Goal: Information Seeking & Learning: Learn about a topic

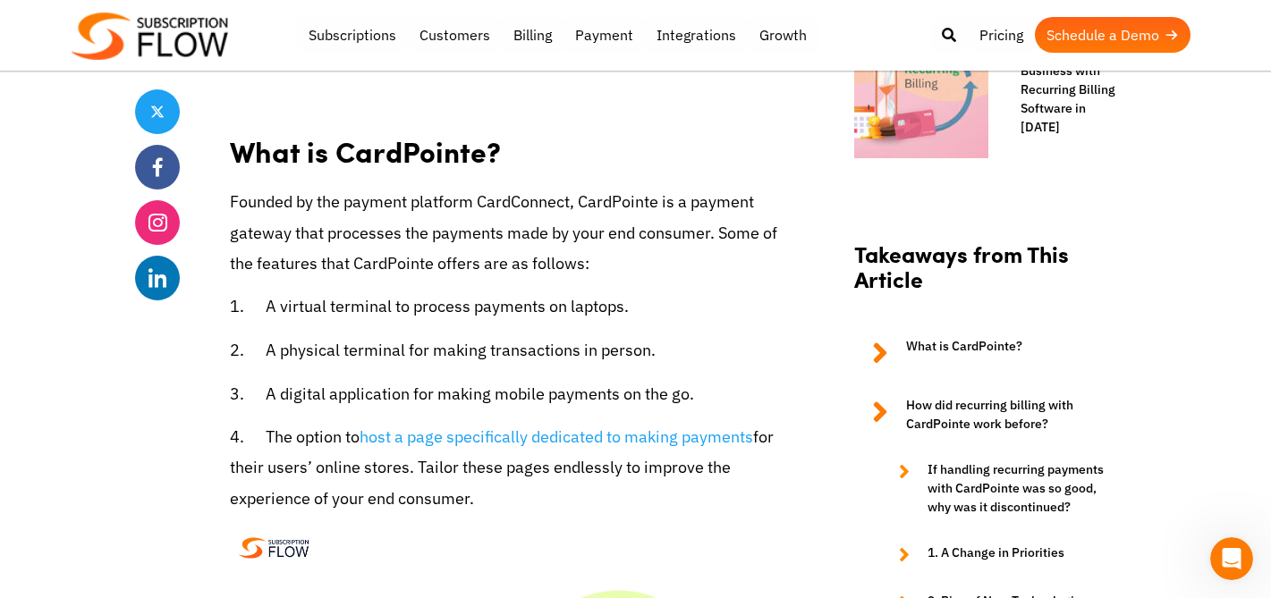
scroll to position [1524, 0]
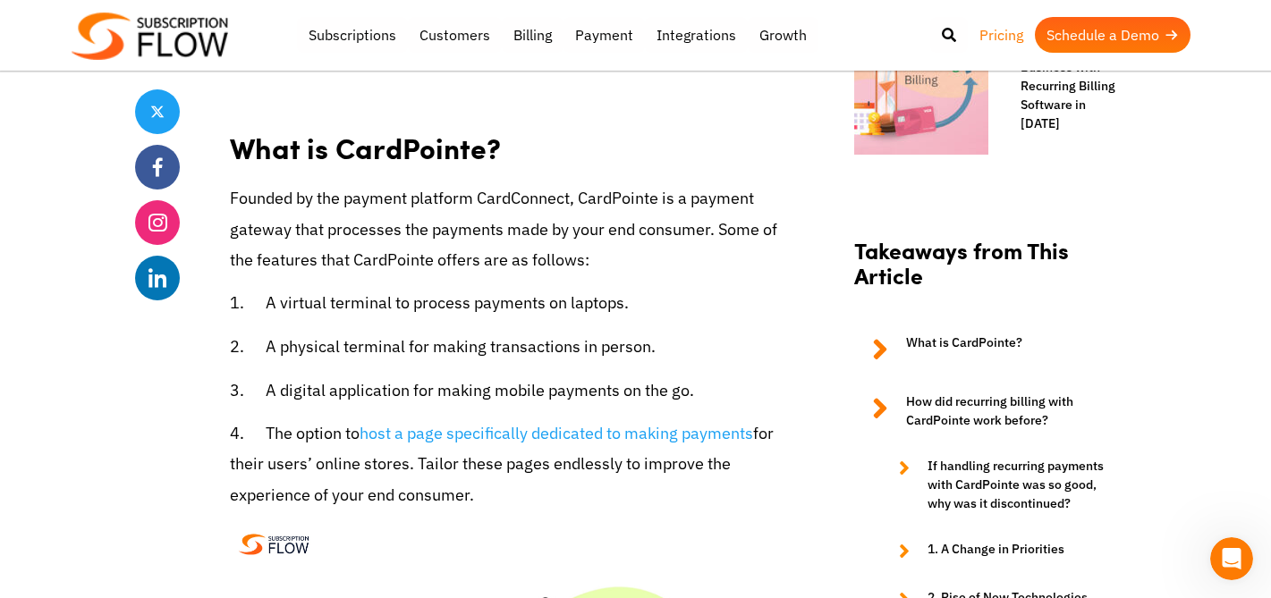
click at [1008, 38] on link "Pricing" at bounding box center [1000, 35] width 67 height 36
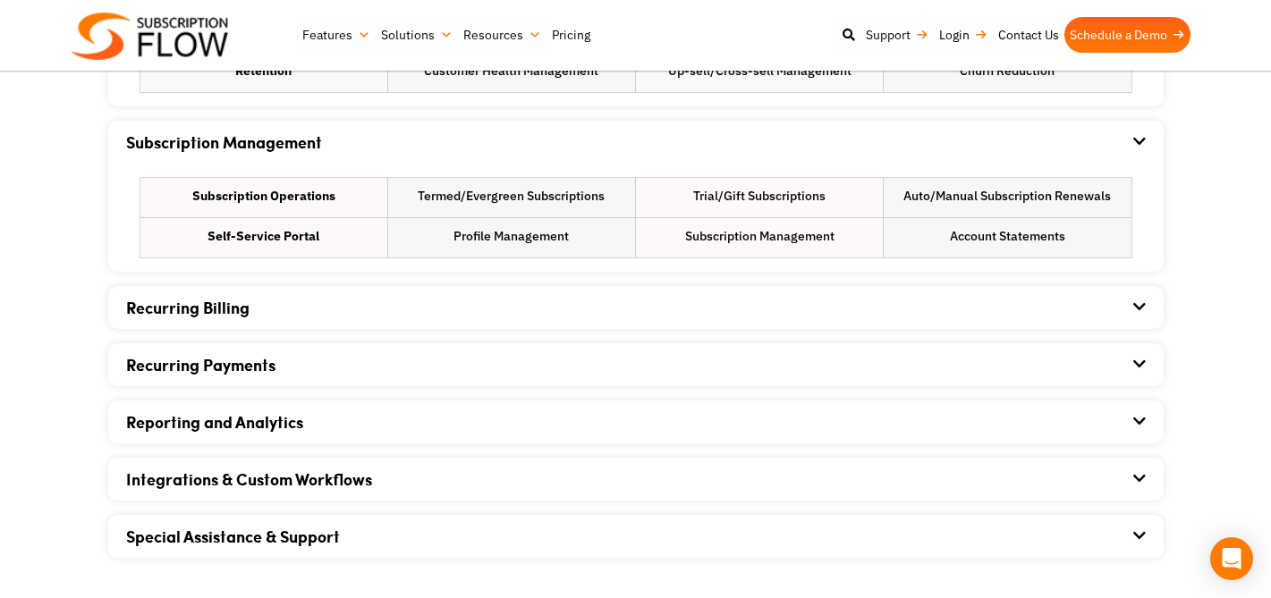
scroll to position [1251, 0]
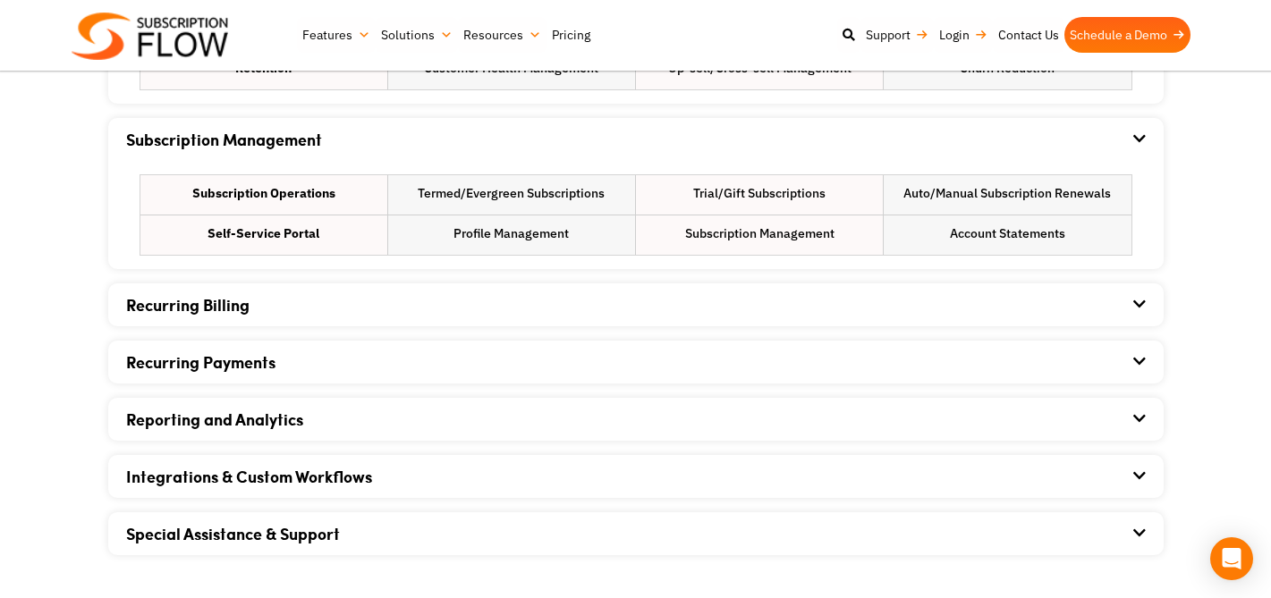
click at [203, 317] on div "Recurring Billing" at bounding box center [635, 304] width 1019 height 43
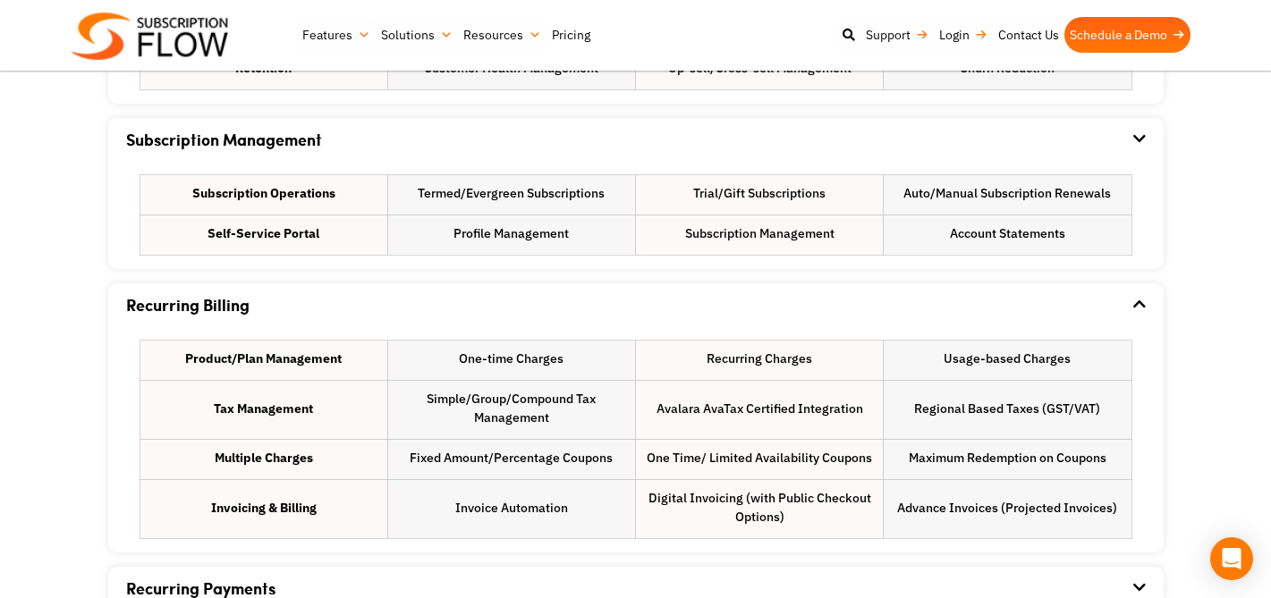
click at [203, 317] on div "Recurring Billing" at bounding box center [635, 304] width 1019 height 43
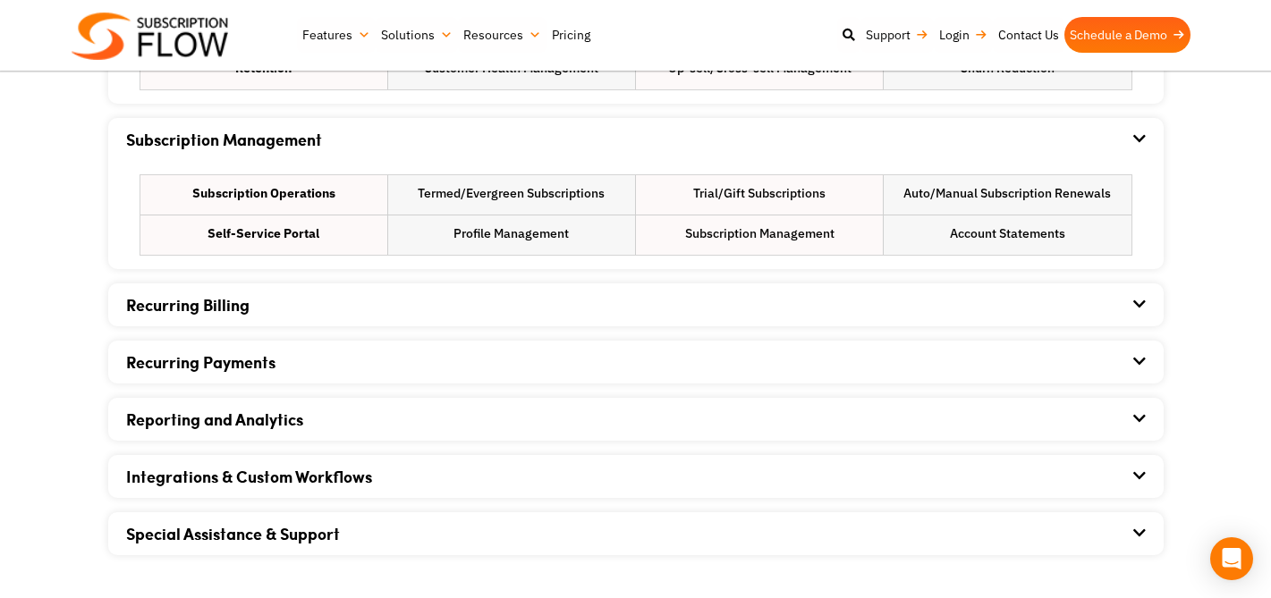
click at [204, 357] on link "Recurring Payments" at bounding box center [200, 361] width 149 height 23
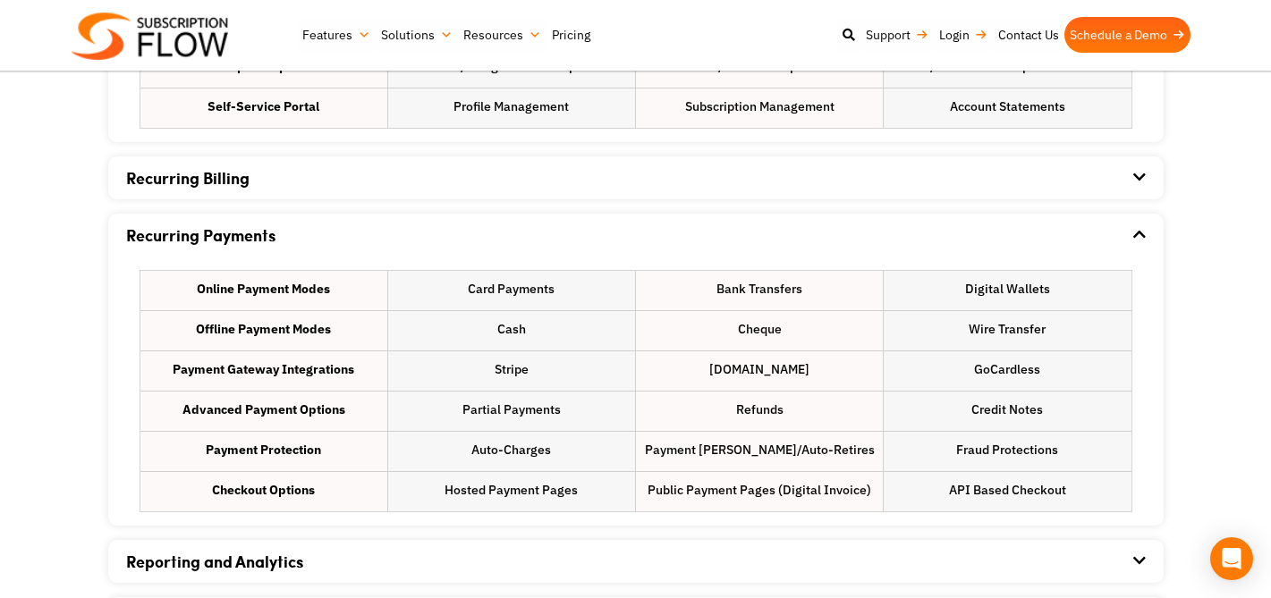
scroll to position [1389, 0]
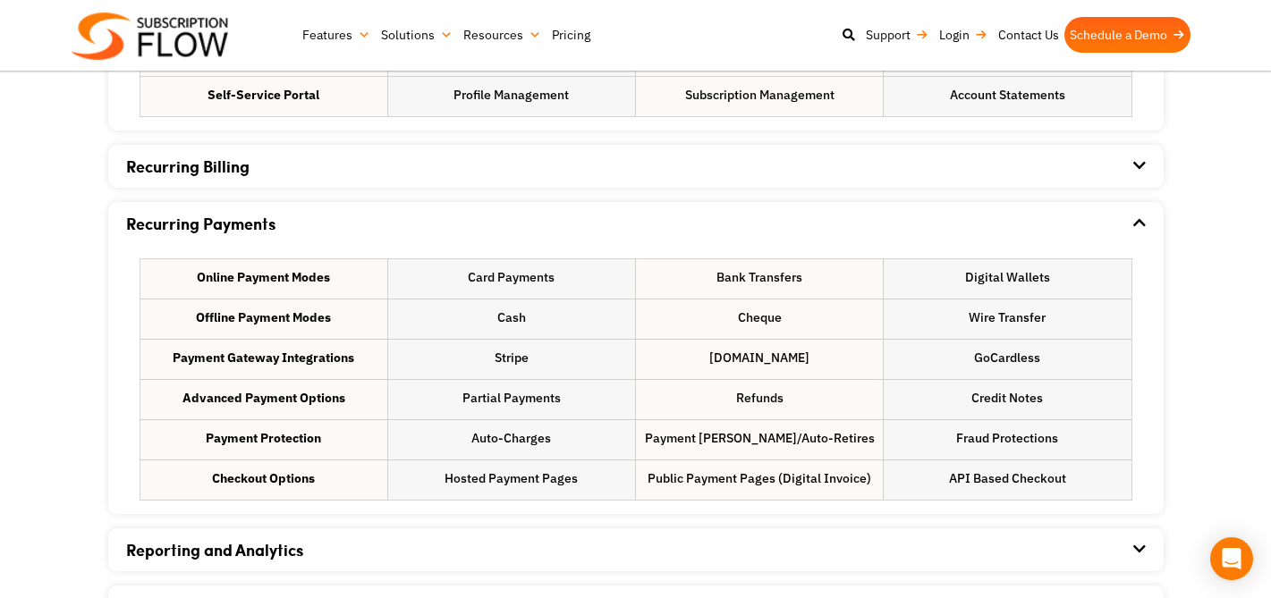
click at [195, 229] on link "Recurring Payments" at bounding box center [200, 223] width 149 height 23
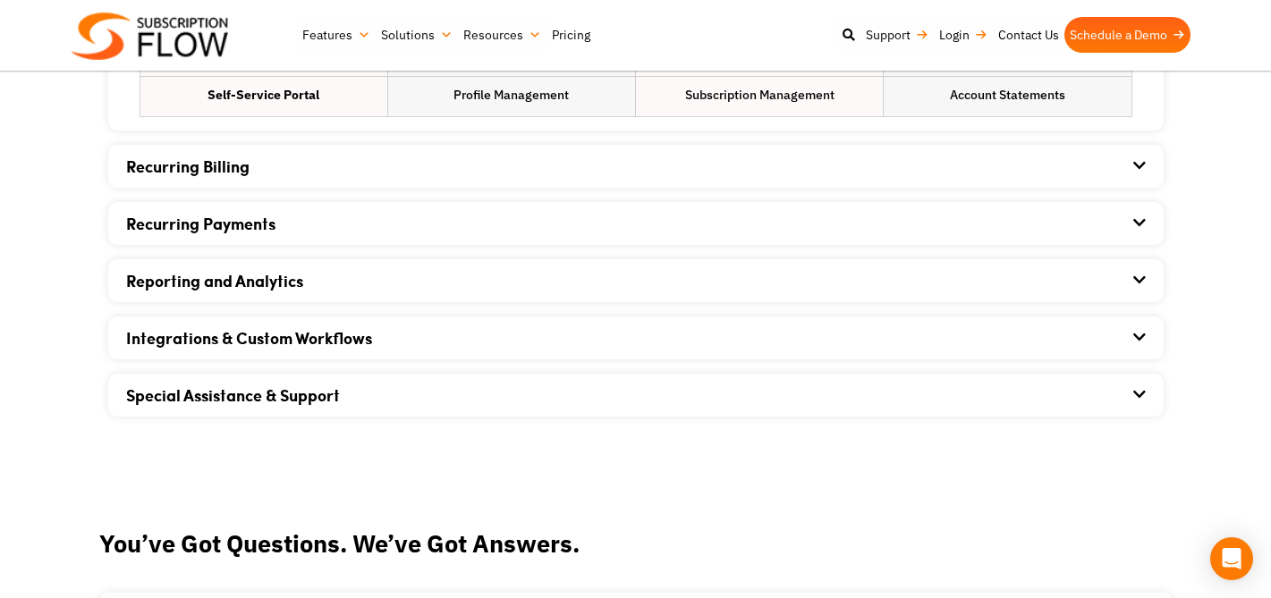
click at [216, 279] on link "Reporting and Analytics" at bounding box center [214, 280] width 177 height 23
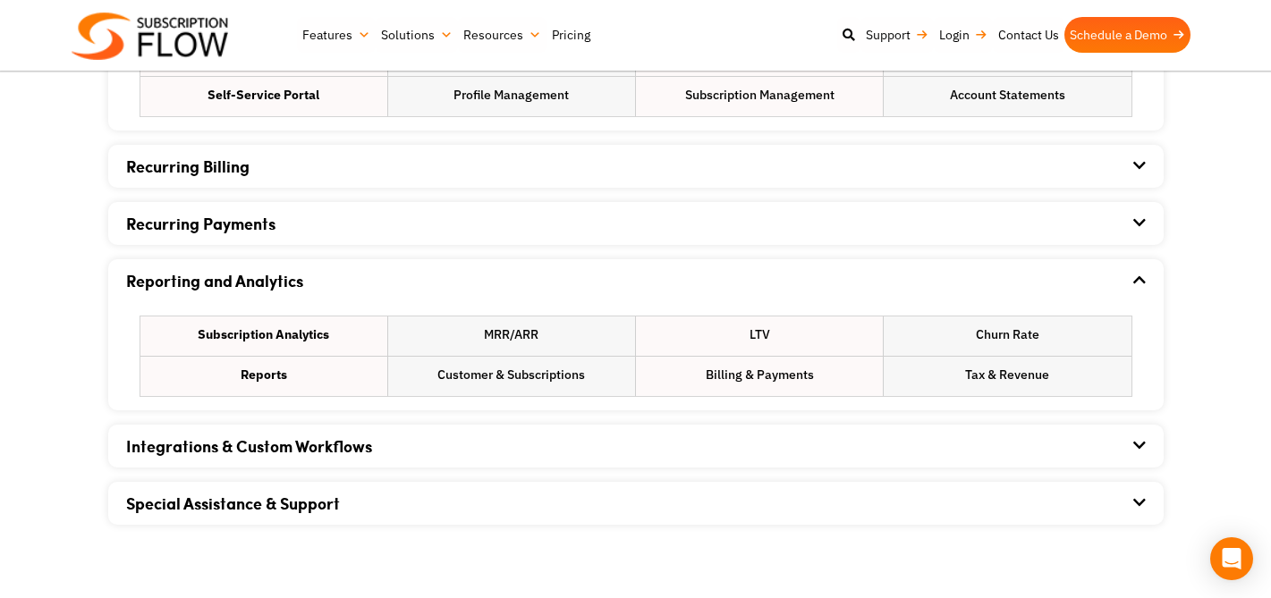
click at [216, 279] on link "Reporting and Analytics" at bounding box center [214, 280] width 177 height 23
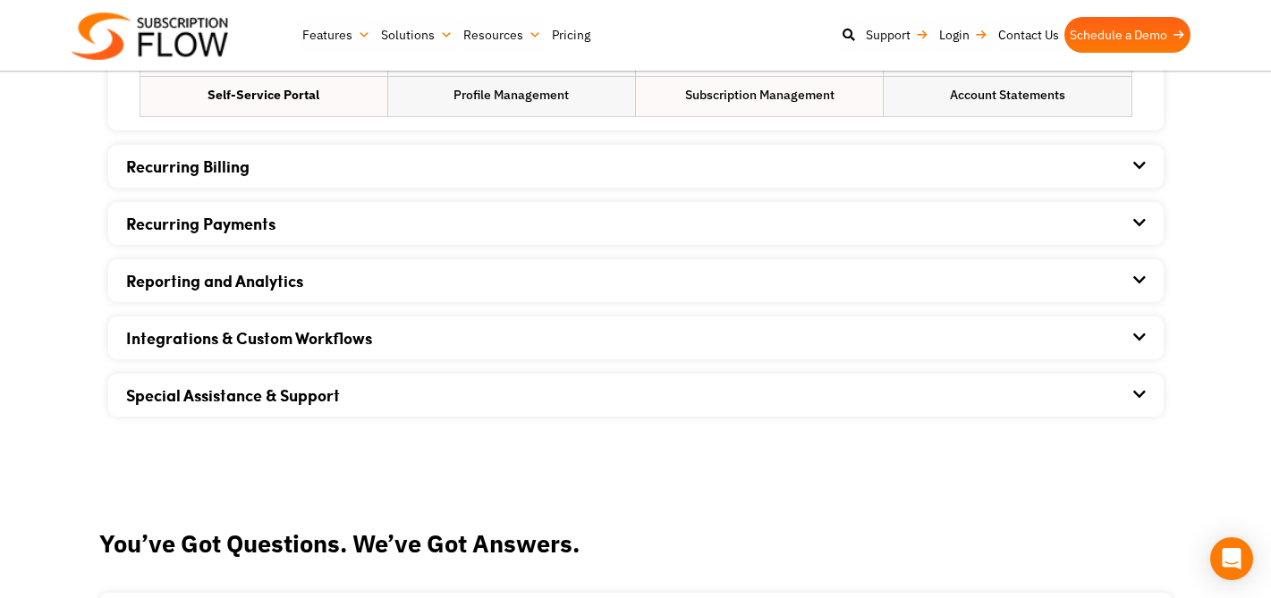
click at [231, 329] on link "Integrations & Custom Workflows" at bounding box center [249, 337] width 246 height 23
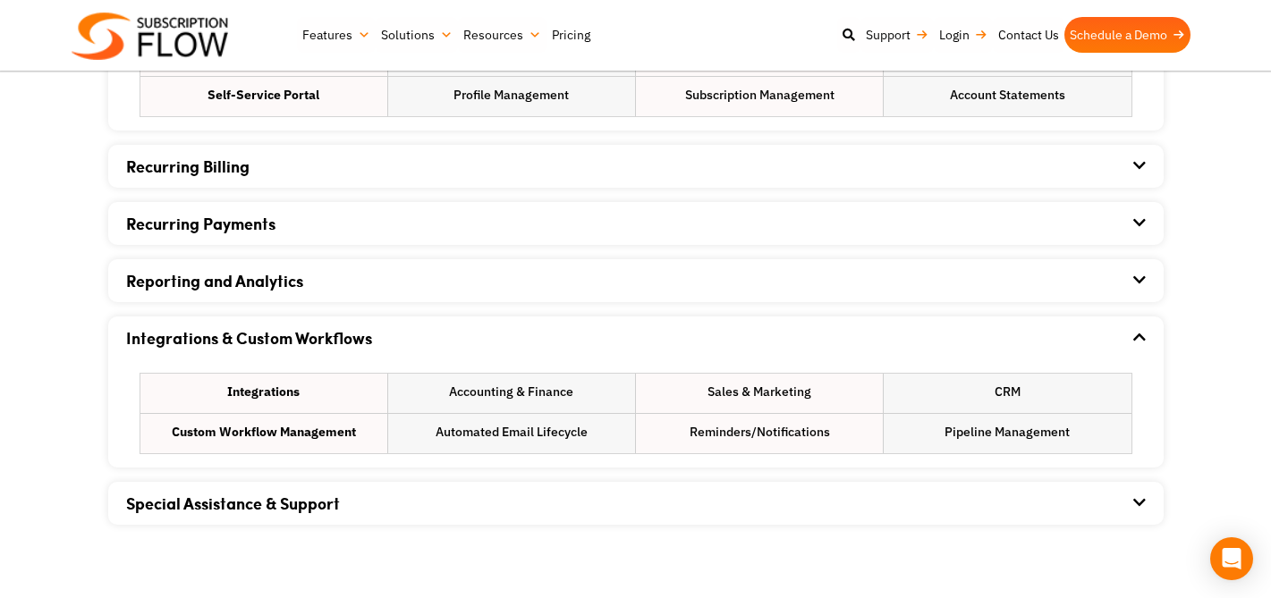
click at [231, 329] on link "Integrations & Custom Workflows" at bounding box center [249, 337] width 246 height 23
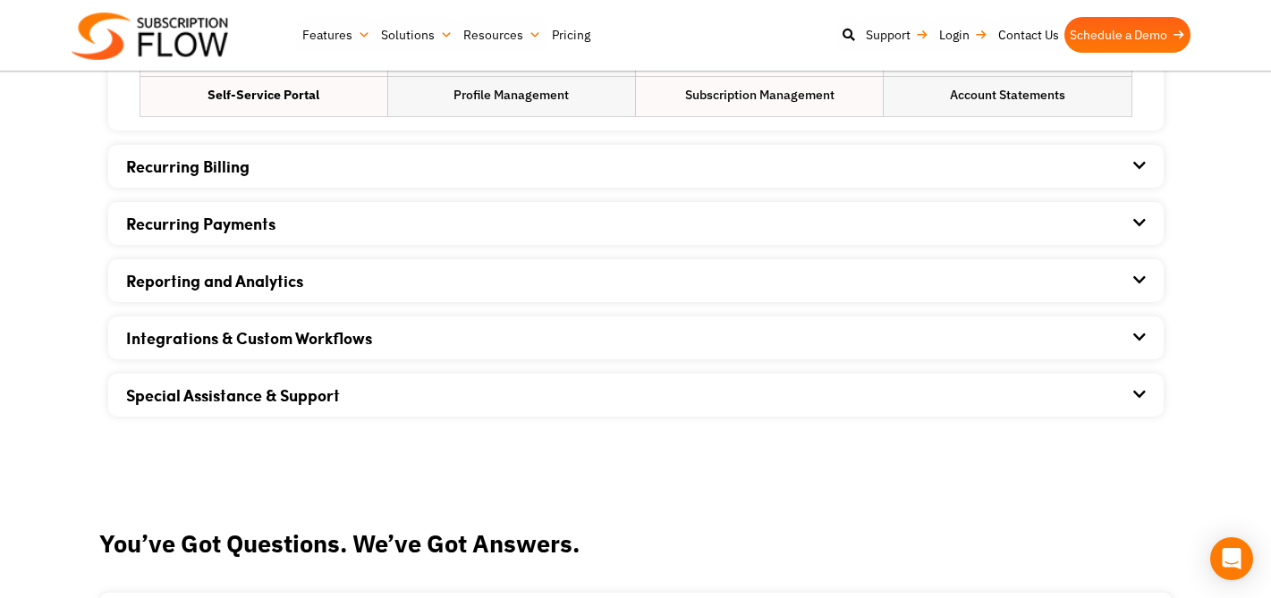
click at [243, 383] on div "Special Assistance & Support" at bounding box center [635, 395] width 1019 height 43
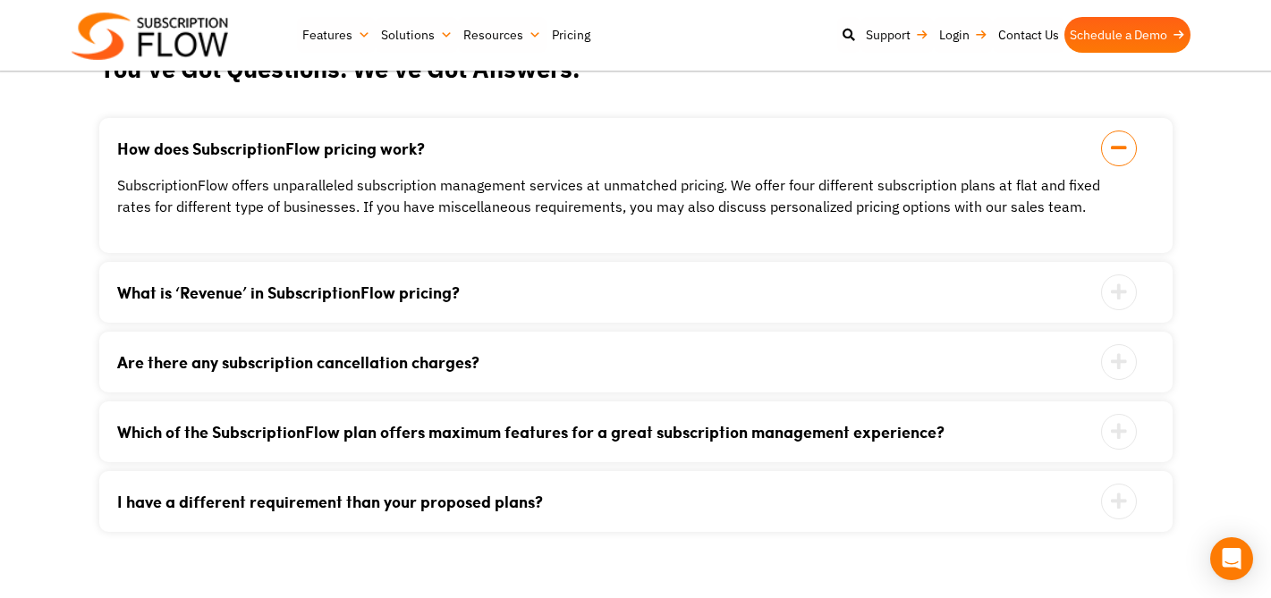
scroll to position [2059, 0]
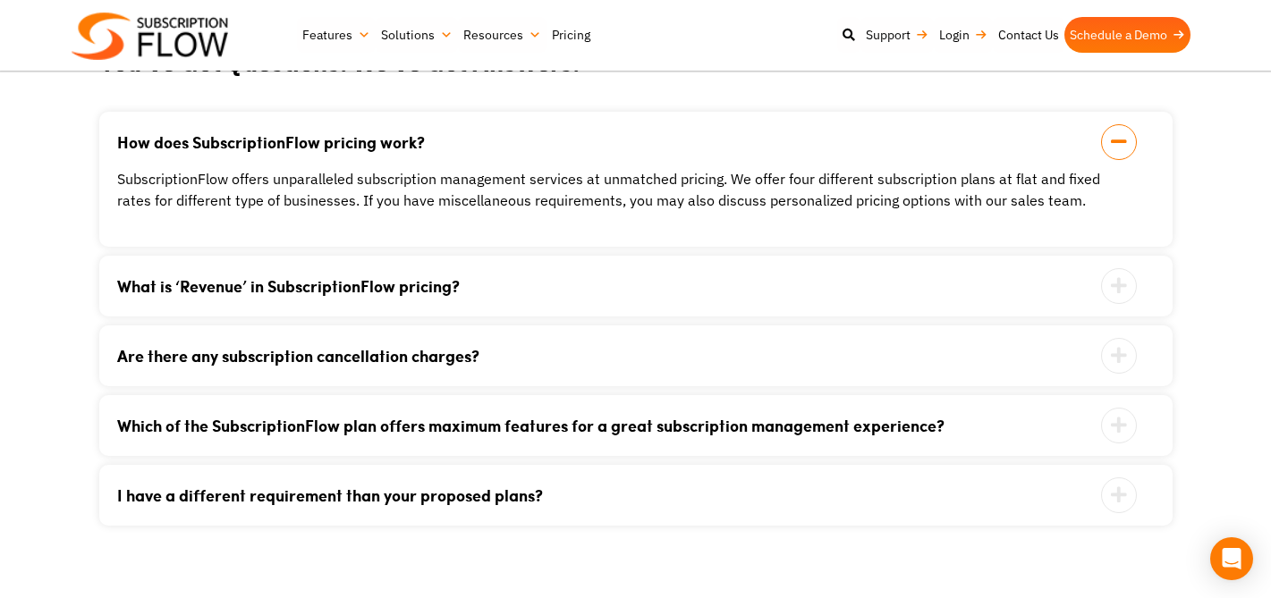
click at [180, 285] on link "What is ‘Revenue’ in SubscriptionFlow pricing?" at bounding box center [613, 286] width 992 height 16
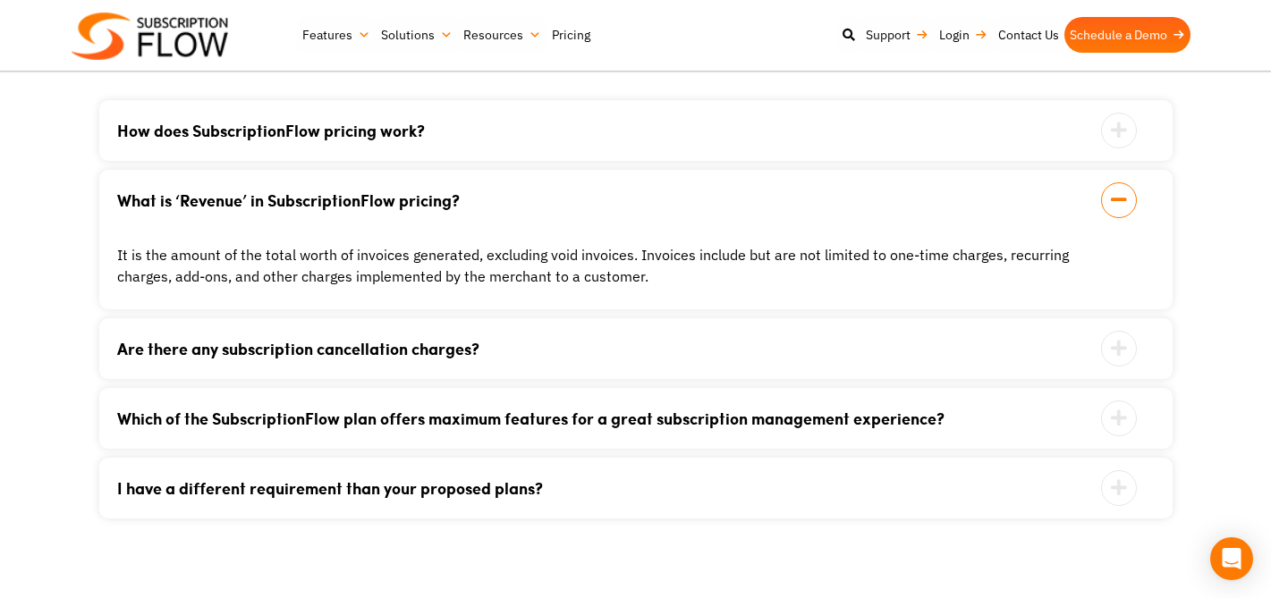
scroll to position [2072, 0]
click at [184, 341] on link "Are there any subscription cancellation charges?" at bounding box center [613, 348] width 992 height 16
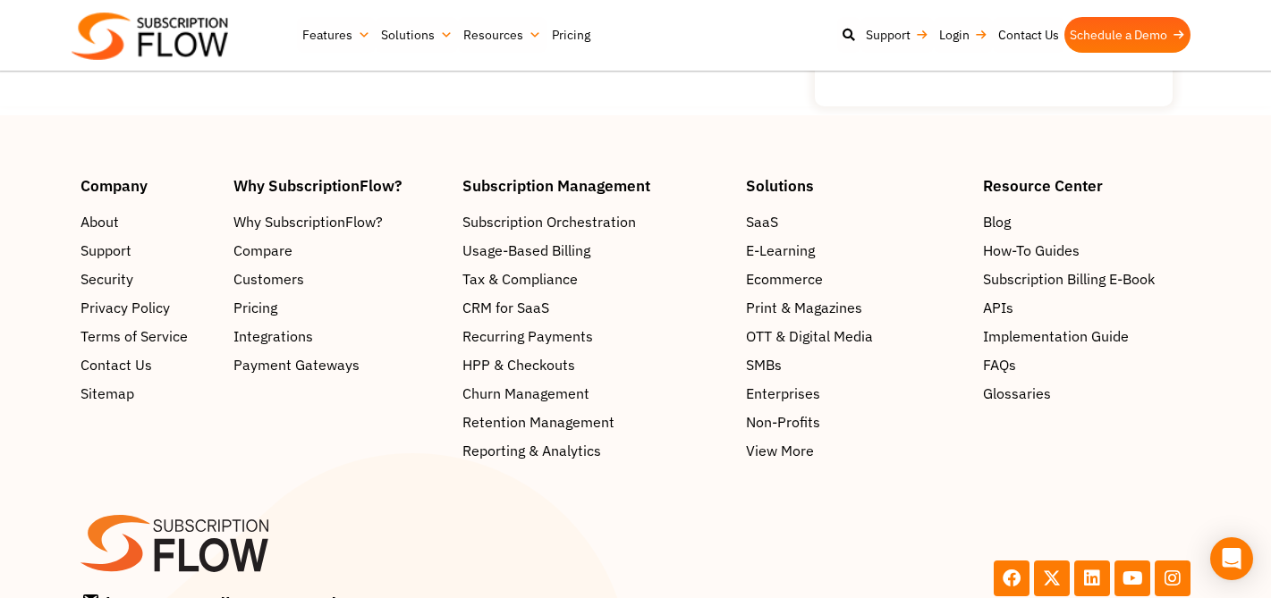
scroll to position [2973, 0]
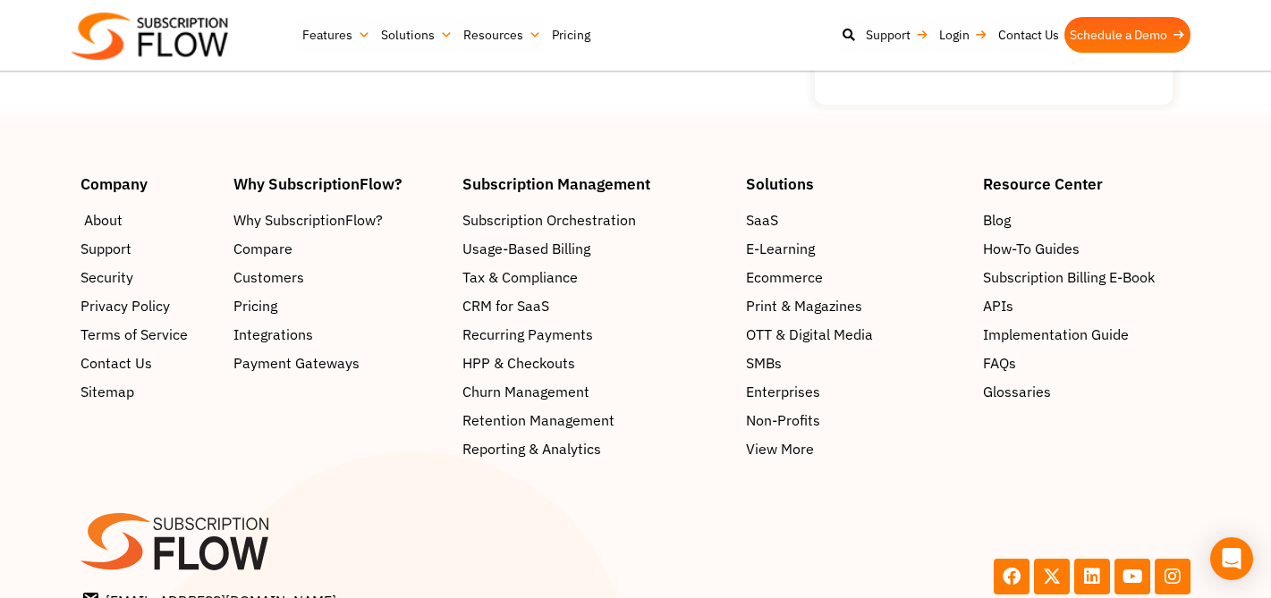
click at [118, 224] on span "About" at bounding box center [103, 220] width 38 height 21
